Goal: Information Seeking & Learning: Learn about a topic

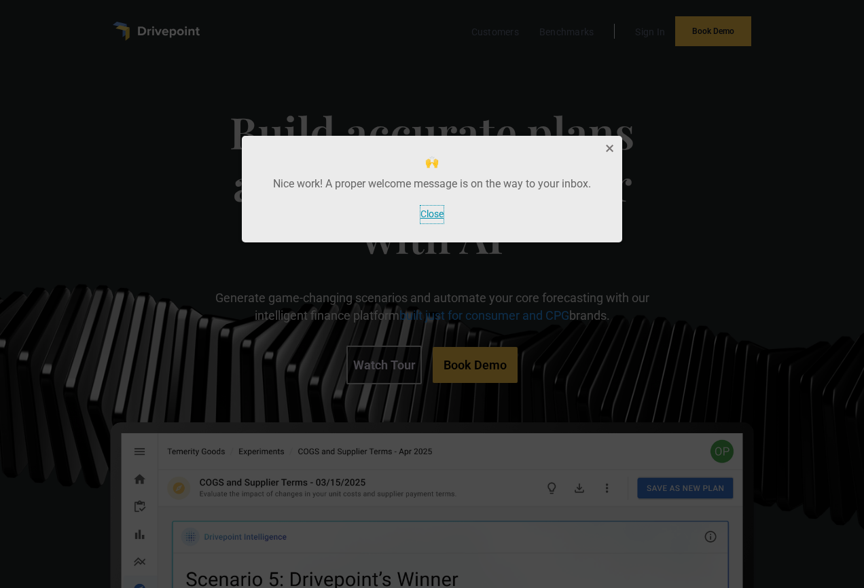
click at [432, 215] on button "Close" at bounding box center [431, 214] width 23 height 17
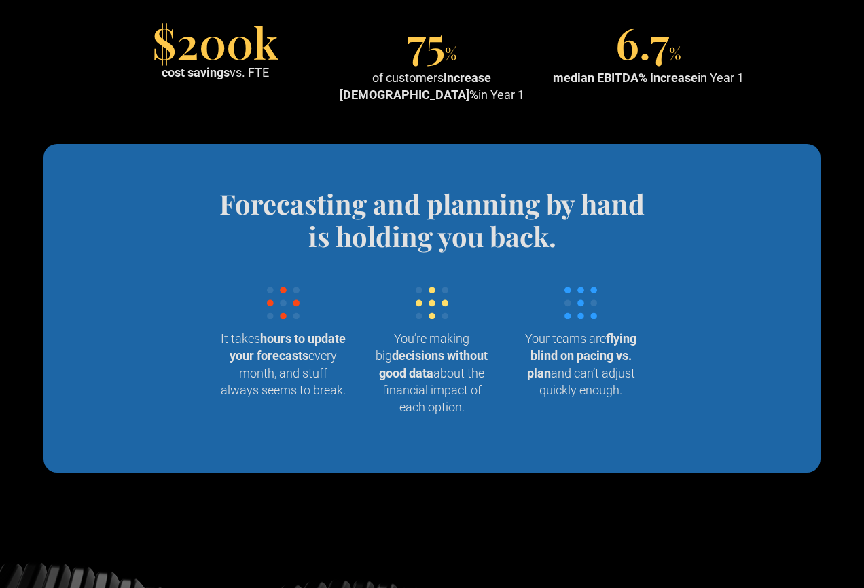
scroll to position [1249, 0]
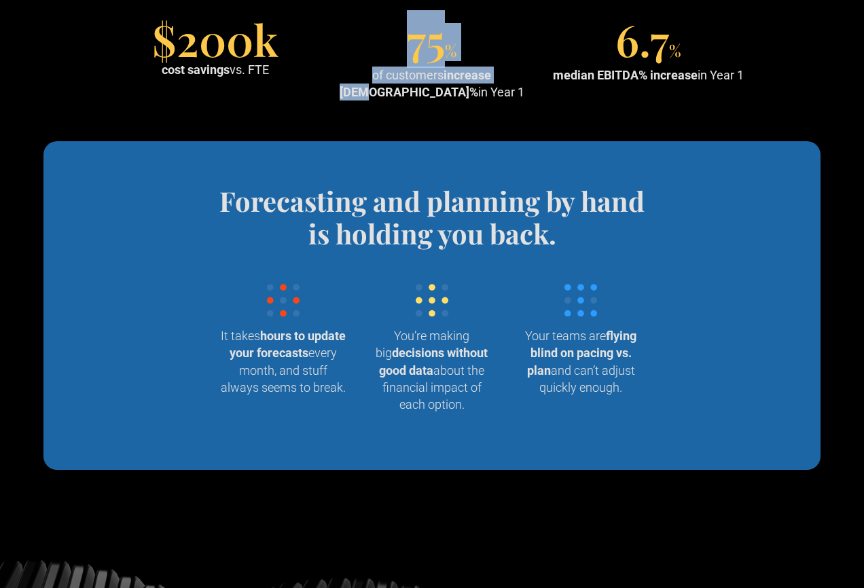
drag, startPoint x: 415, startPoint y: 103, endPoint x: 497, endPoint y: 152, distance: 95.6
click at [494, 100] on div "75 % of customers increase EBITDA% in Year 1" at bounding box center [432, 61] width 206 height 77
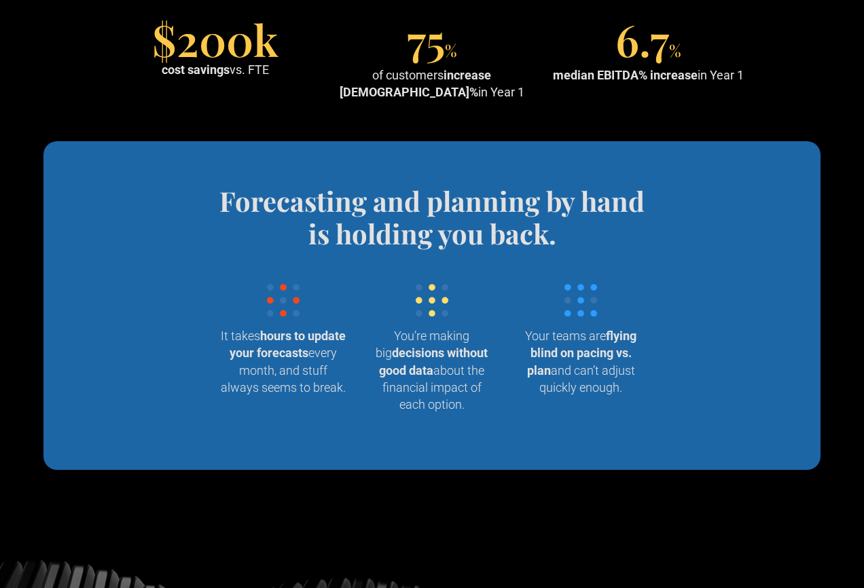
click at [508, 100] on div "of customers increase EBITDA% in Year 1" at bounding box center [432, 84] width 206 height 34
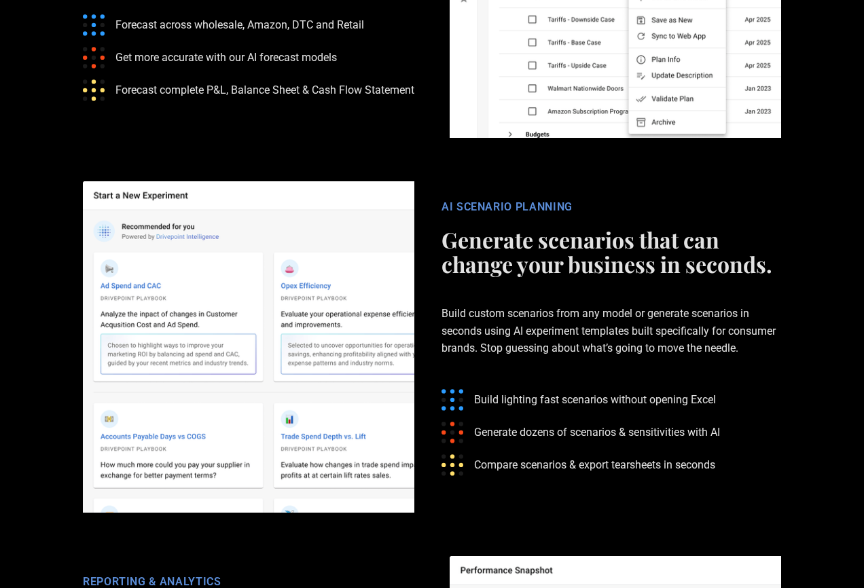
scroll to position [2446, 0]
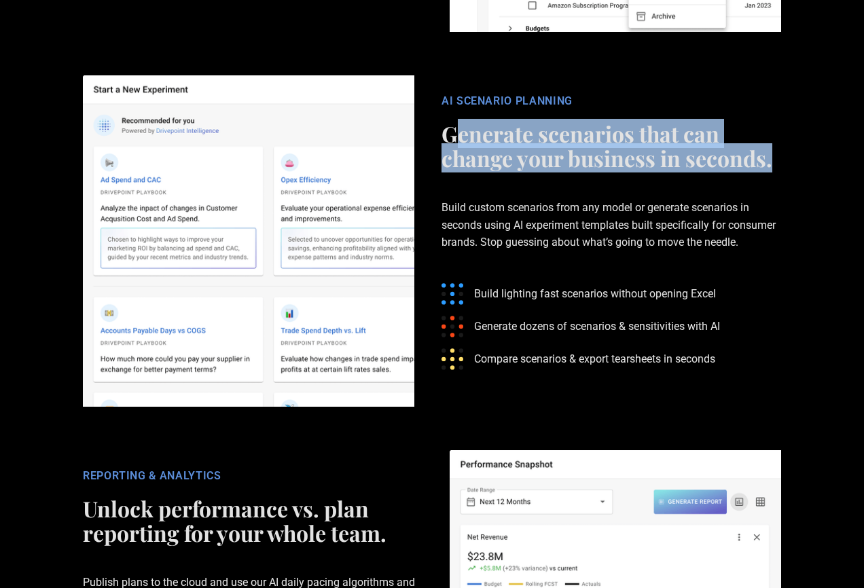
drag, startPoint x: 454, startPoint y: 200, endPoint x: 792, endPoint y: 232, distance: 338.9
click at [792, 231] on div "AI SCENARIO PLANNING Generate scenarios that can change your business in second…" at bounding box center [611, 240] width 367 height 293
drag, startPoint x: 805, startPoint y: 238, endPoint x: 794, endPoint y: 242, distance: 11.0
click at [804, 239] on section "AI SCENARIO PLANNING Generate scenarios that can change your business in second…" at bounding box center [432, 241] width 864 height 375
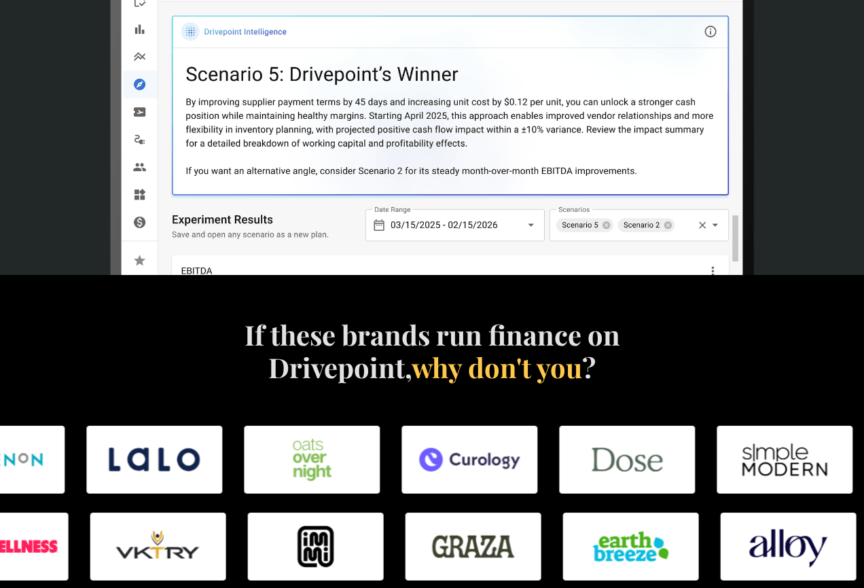
scroll to position [517, 0]
